Goal: Find specific page/section: Find specific page/section

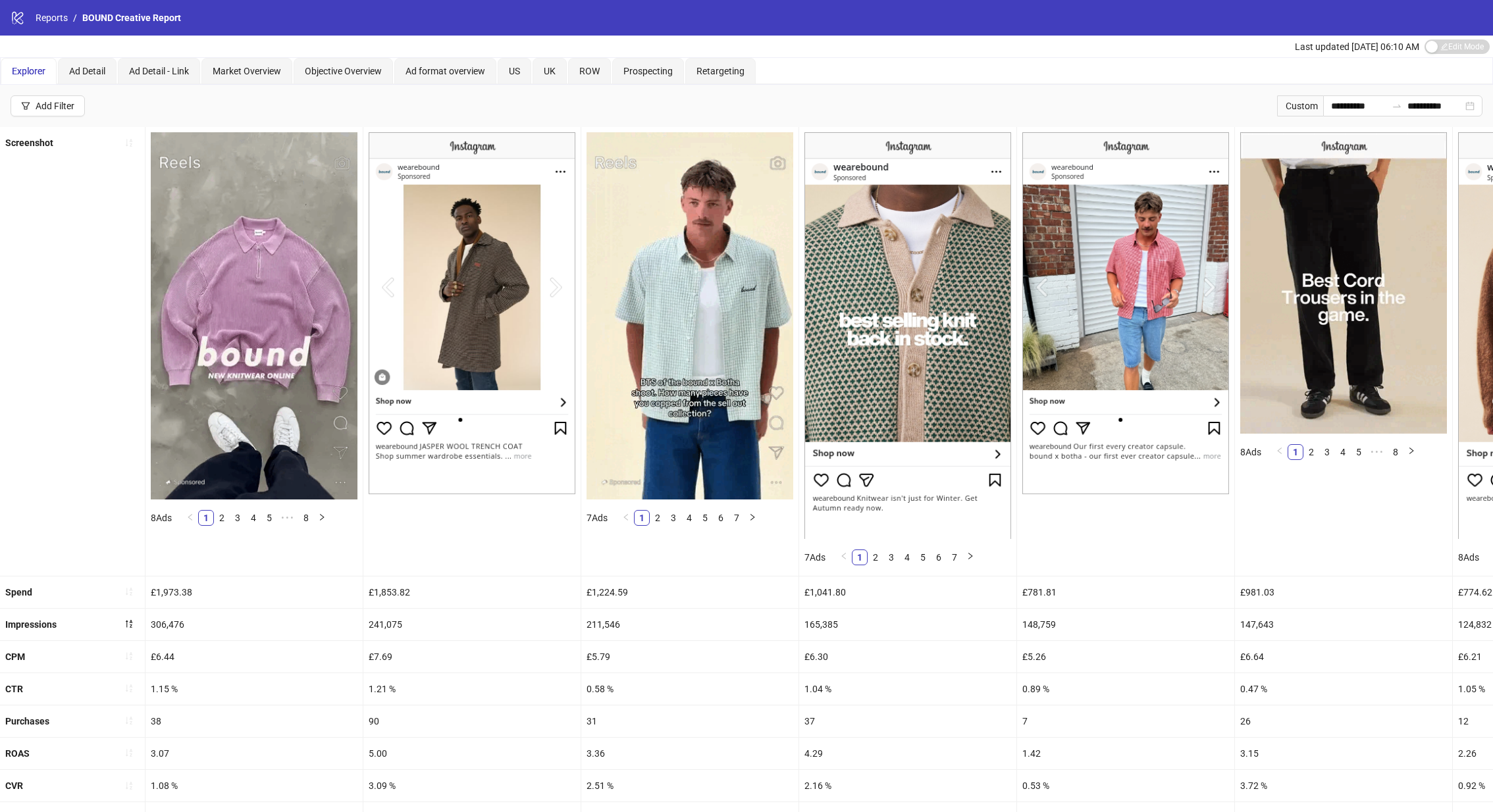
click at [61, 16] on link "Reports" at bounding box center [52, 18] width 38 height 15
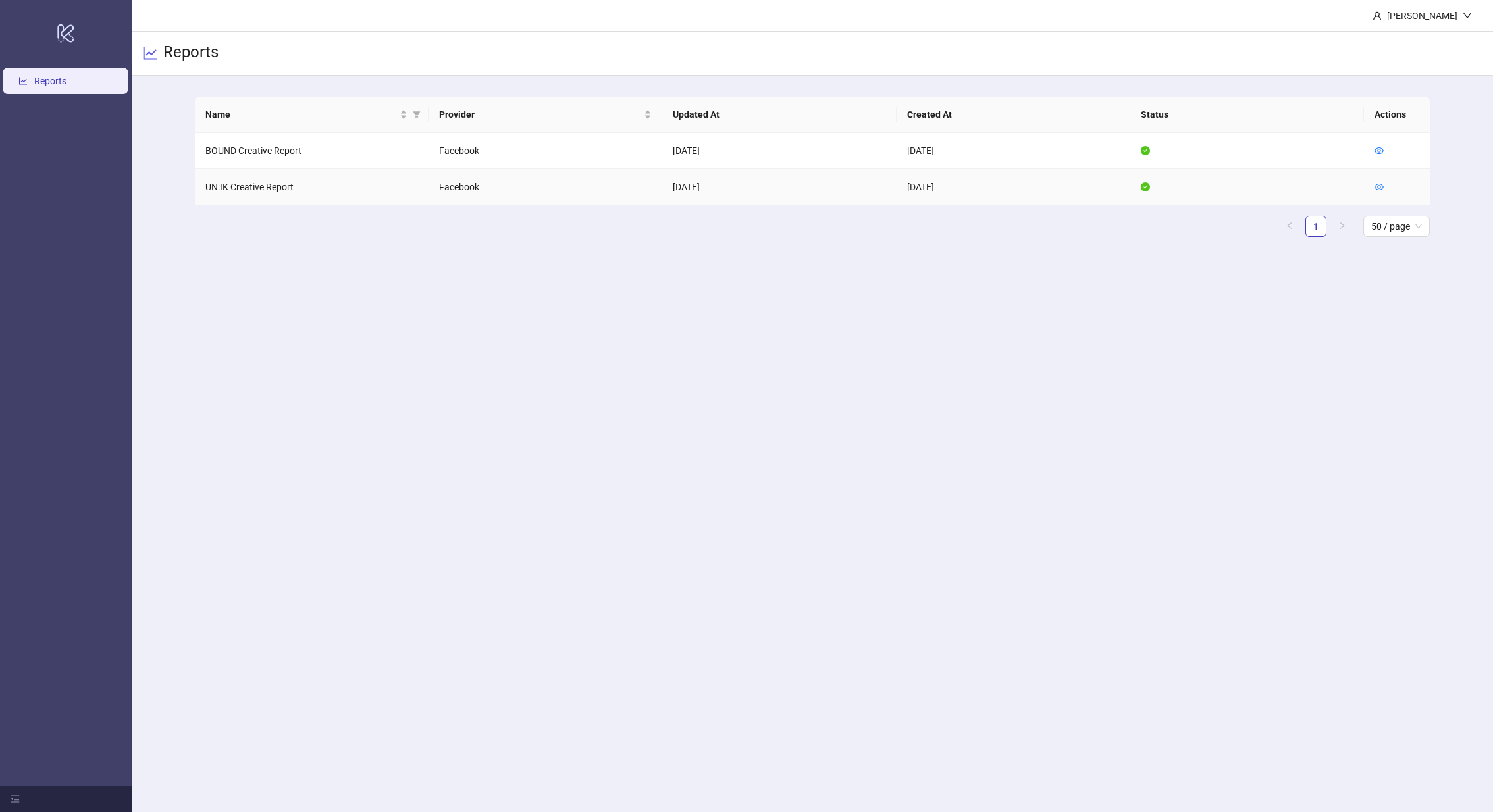
click at [1386, 182] on td at bounding box center [1397, 187] width 66 height 36
click at [1383, 182] on icon "eye" at bounding box center [1379, 187] width 10 height 10
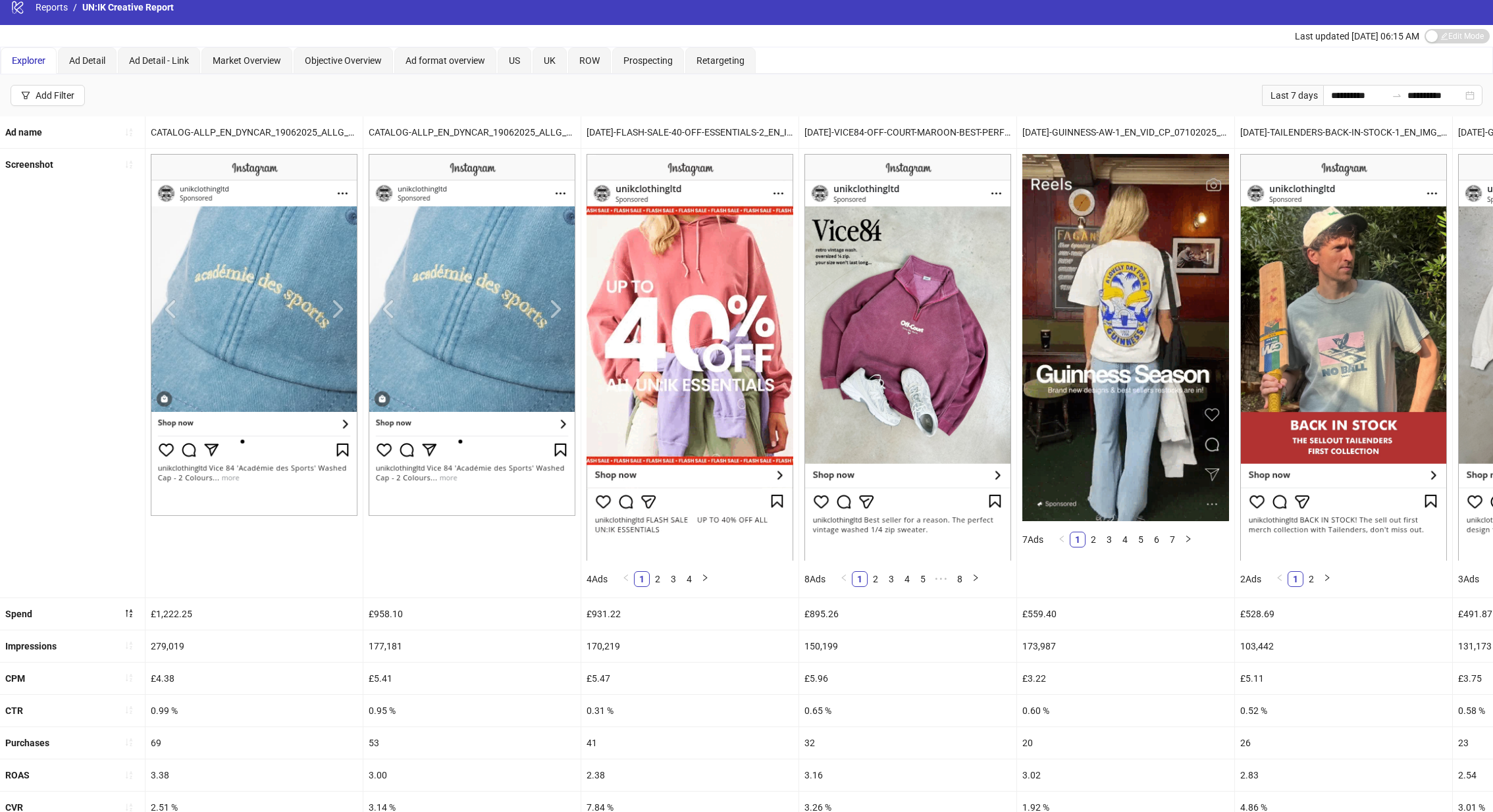
scroll to position [266, 0]
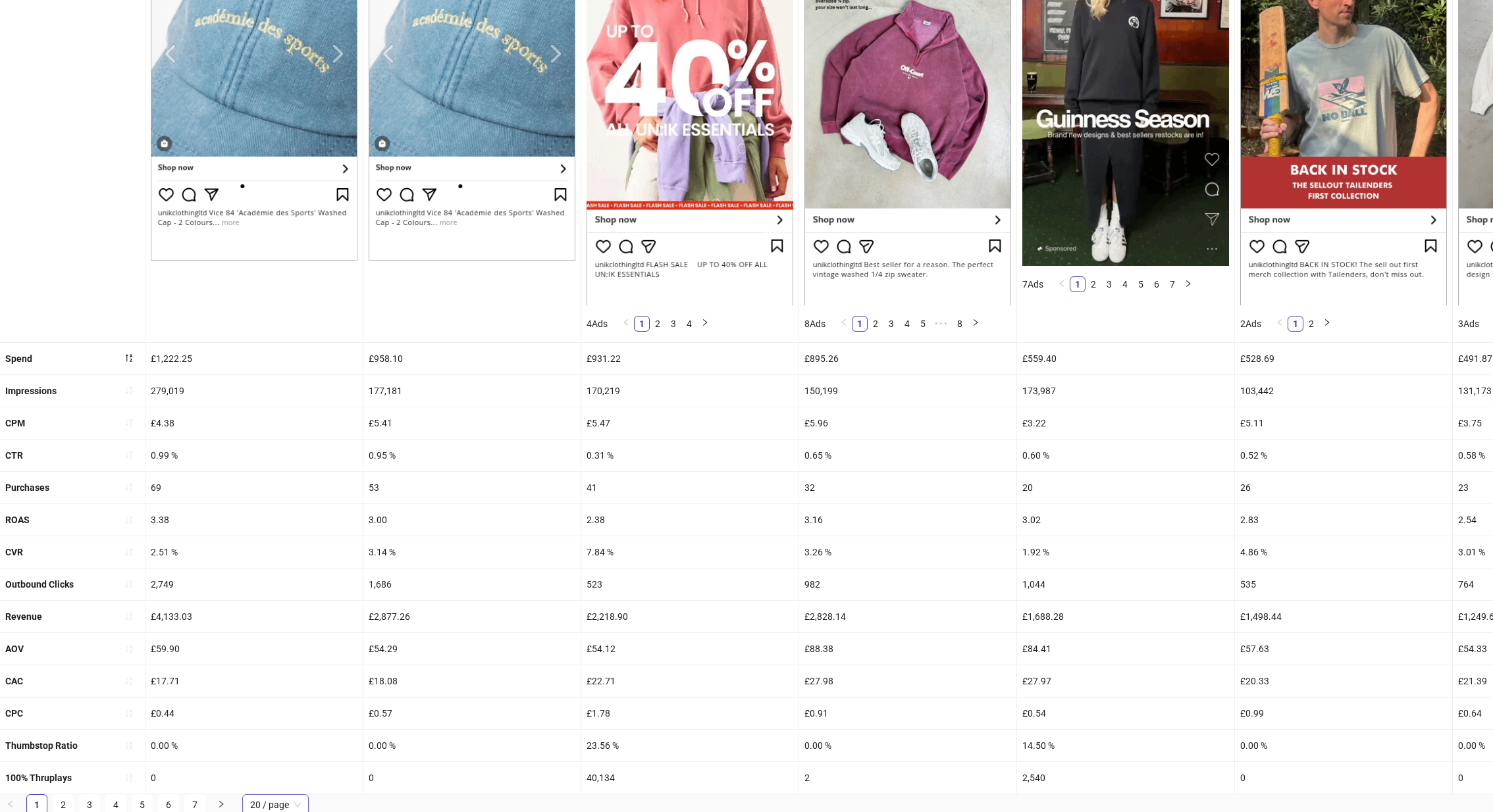
click at [254, 798] on span "20 / page" at bounding box center [275, 805] width 51 height 20
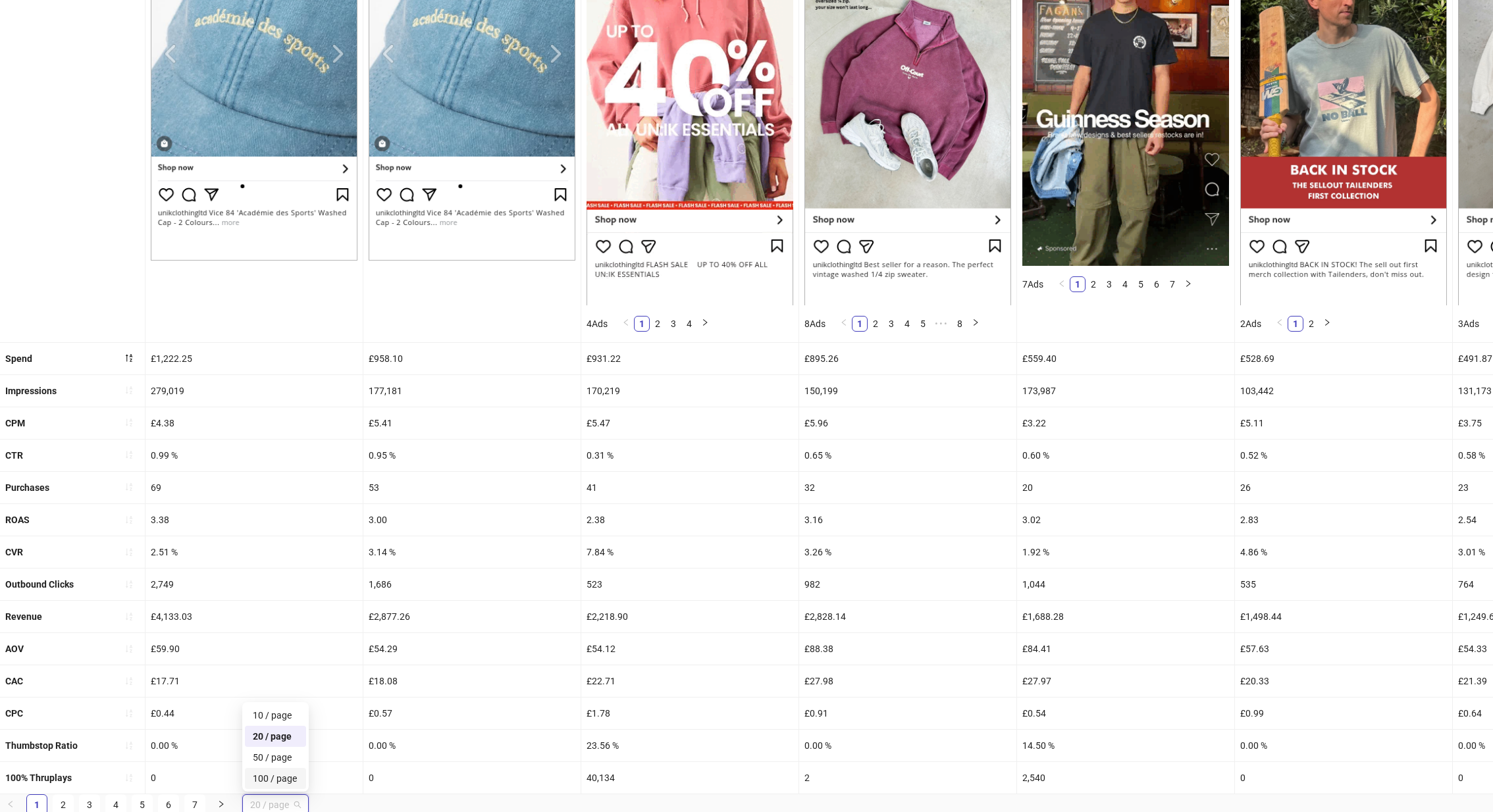
click at [283, 776] on div "100 / page" at bounding box center [275, 778] width 46 height 15
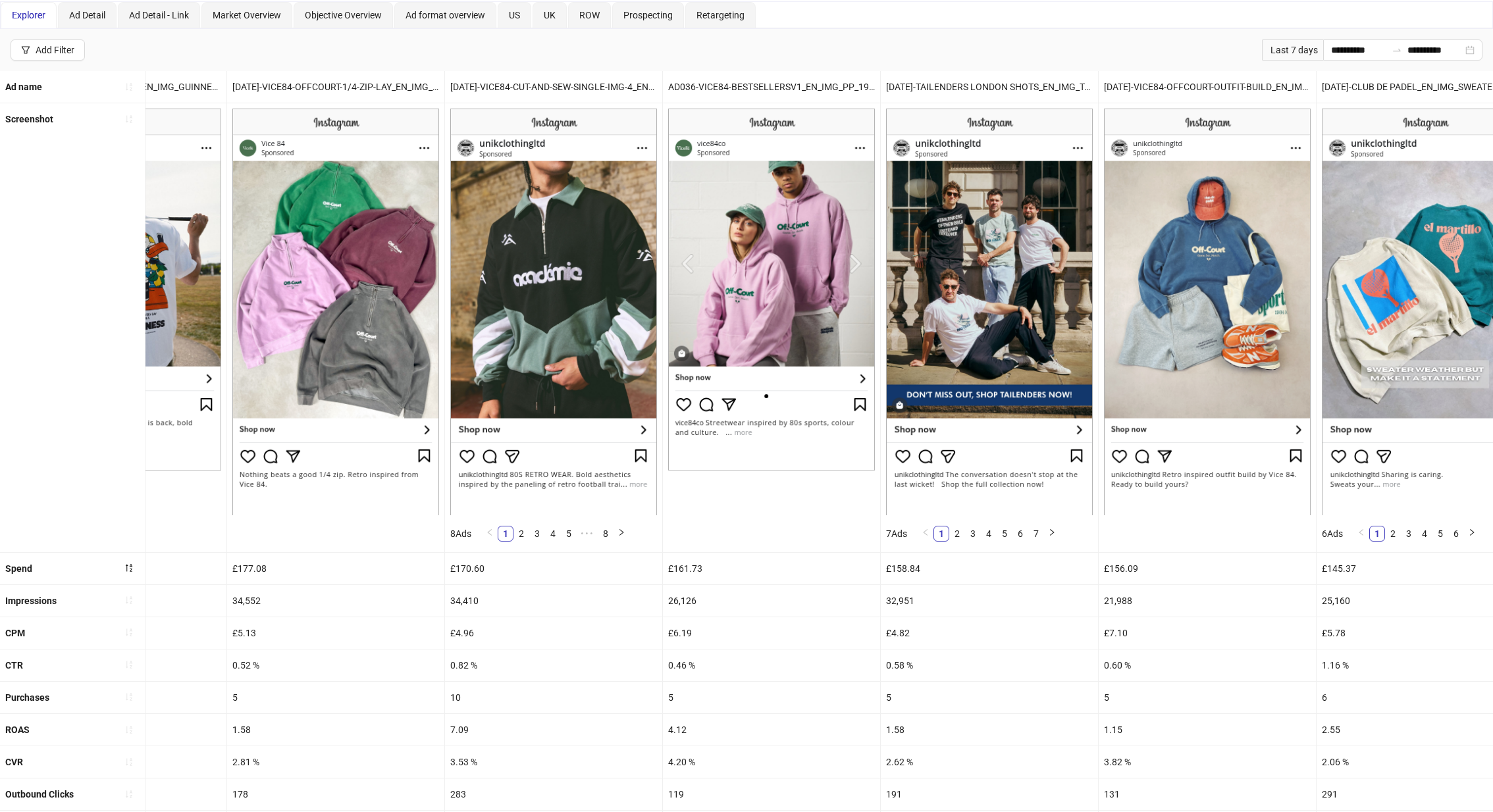
scroll to position [0, 0]
